Goal: Navigation & Orientation: Find specific page/section

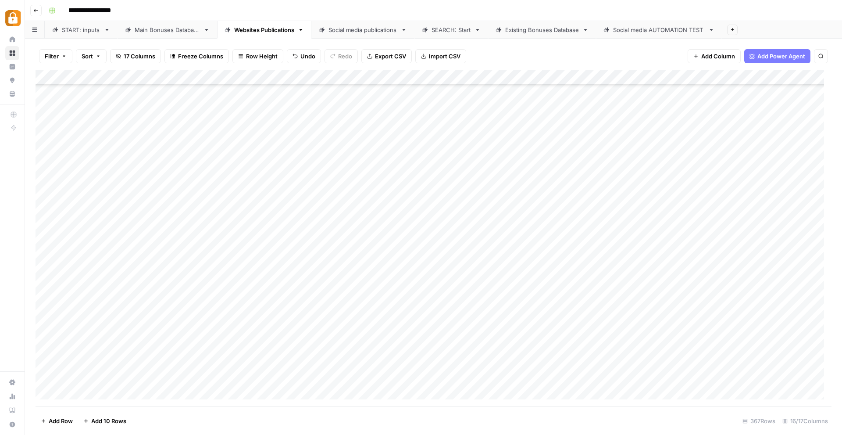
scroll to position [5172, 0]
click at [77, 32] on div "START: inputs" at bounding box center [81, 29] width 39 height 9
click at [269, 328] on div "Add Column" at bounding box center [434, 238] width 796 height 336
click at [156, 28] on div "Main Bonuses Database" at bounding box center [167, 29] width 65 height 9
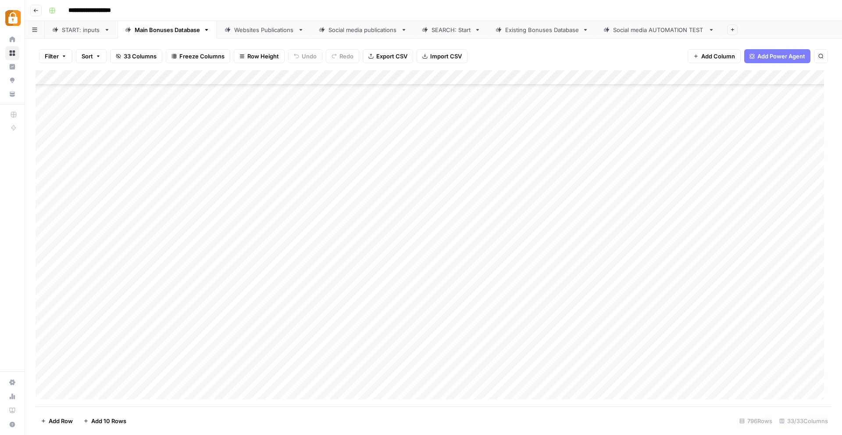
scroll to position [11570, 0]
click at [83, 32] on div "START: inputs" at bounding box center [81, 29] width 39 height 9
click at [711, 325] on div "Add Column" at bounding box center [434, 238] width 796 height 336
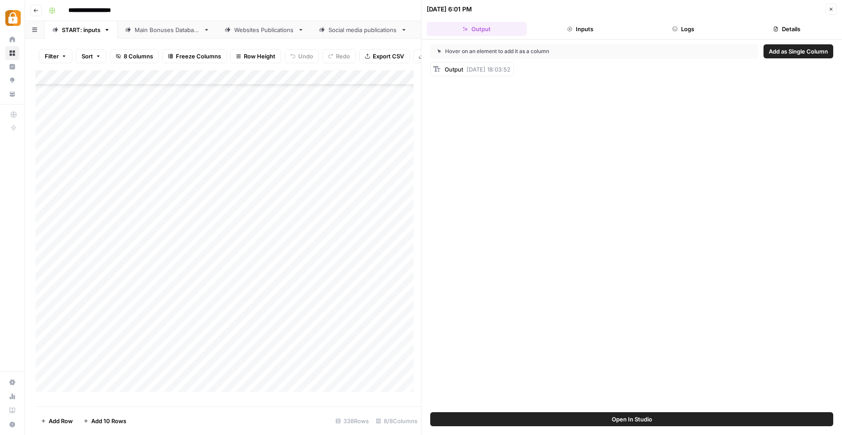
click at [802, 26] on button "Details" at bounding box center [787, 29] width 100 height 14
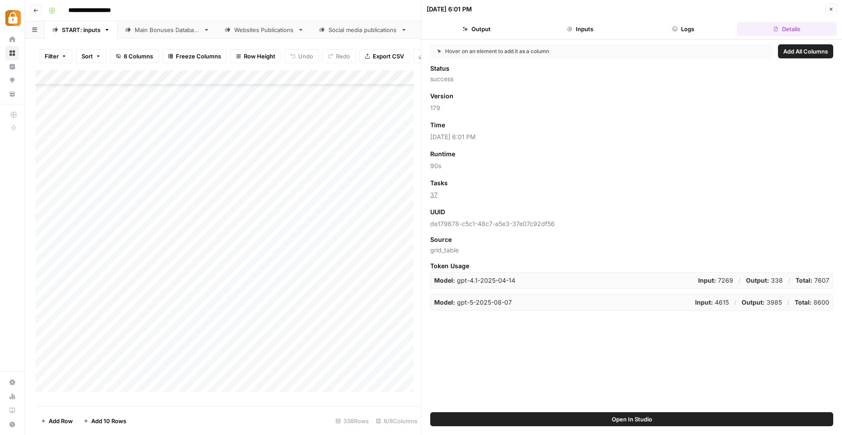
scroll to position [3808, 0]
click at [168, 26] on div "Main Bonuses Database" at bounding box center [167, 29] width 65 height 9
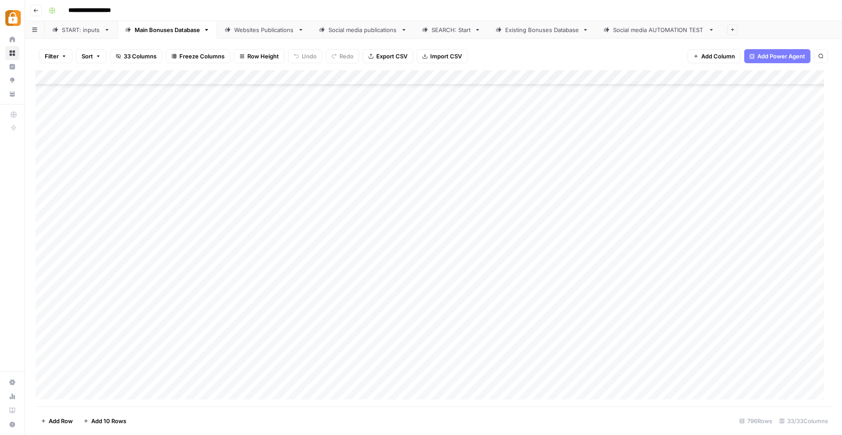
scroll to position [11207, 0]
click at [255, 31] on div "Websites Publications" at bounding box center [264, 29] width 60 height 9
